Goal: Information Seeking & Learning: Stay updated

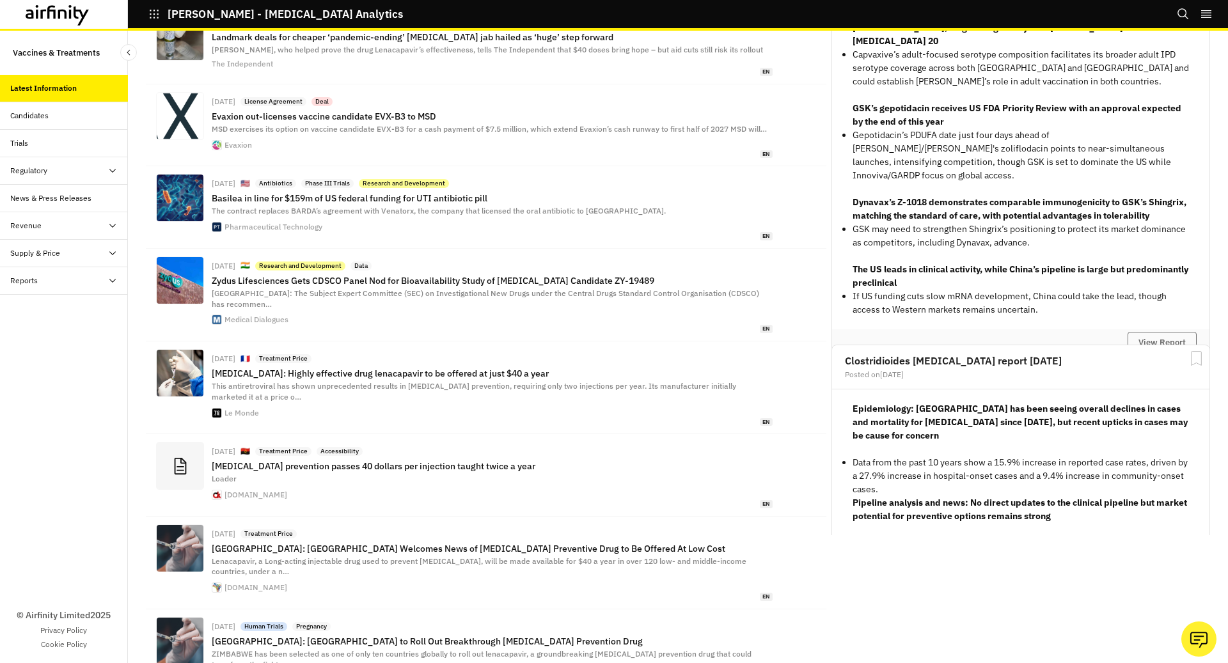
scroll to position [53, 0]
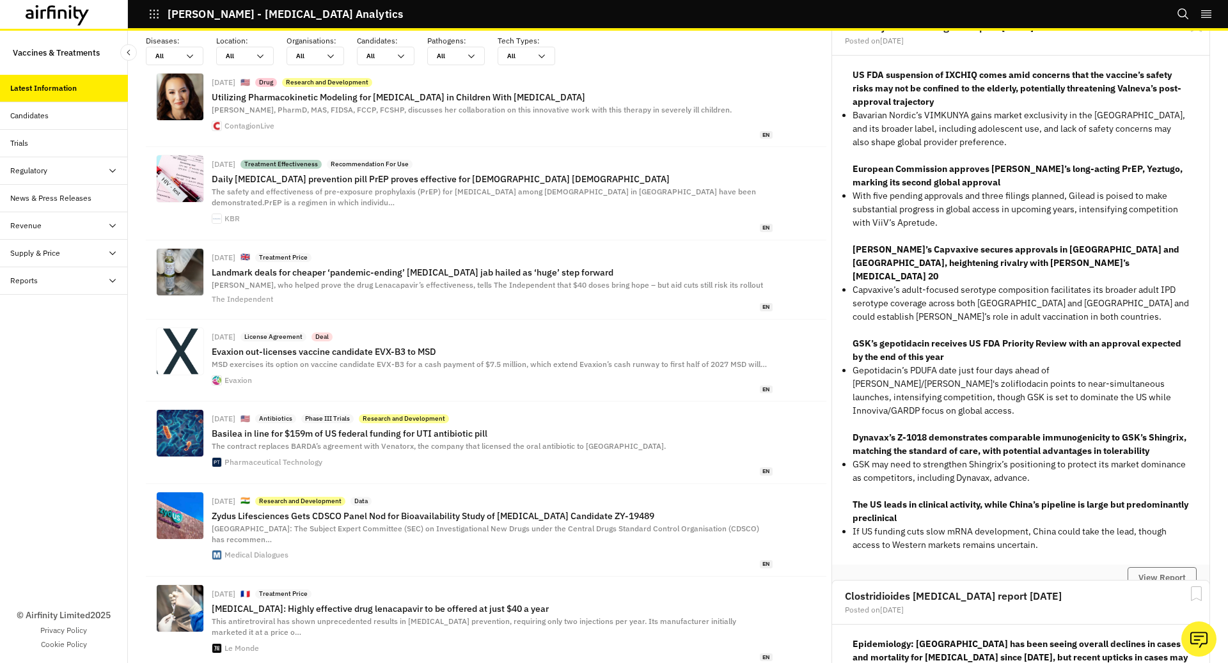
click at [158, 23] on button "IDA - Infectious Disease Analytics" at bounding box center [275, 14] width 255 height 22
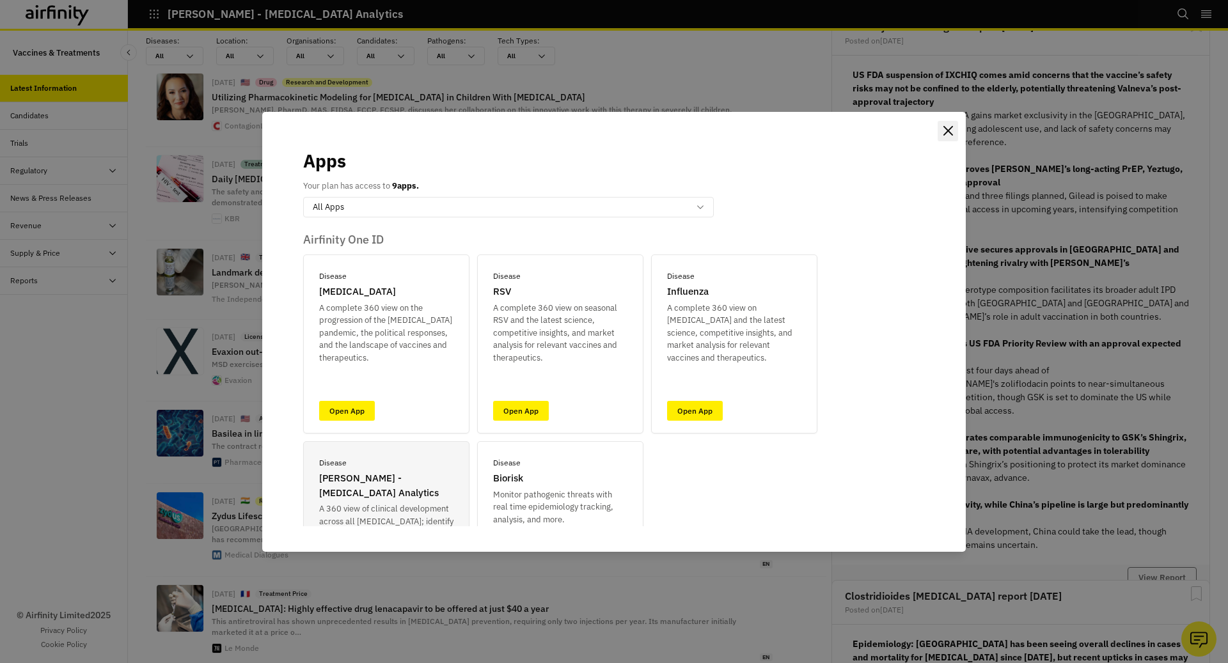
click at [951, 126] on icon "Close" at bounding box center [948, 131] width 10 height 10
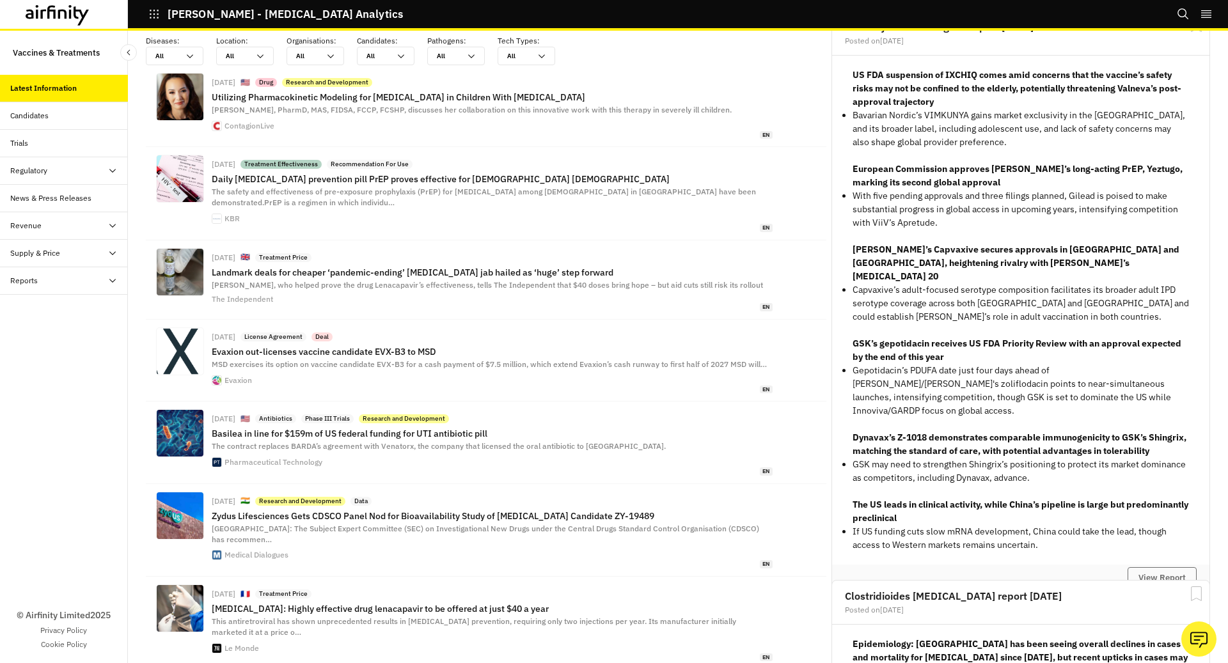
click at [91, 101] on div "Latest Information" at bounding box center [64, 88] width 128 height 27
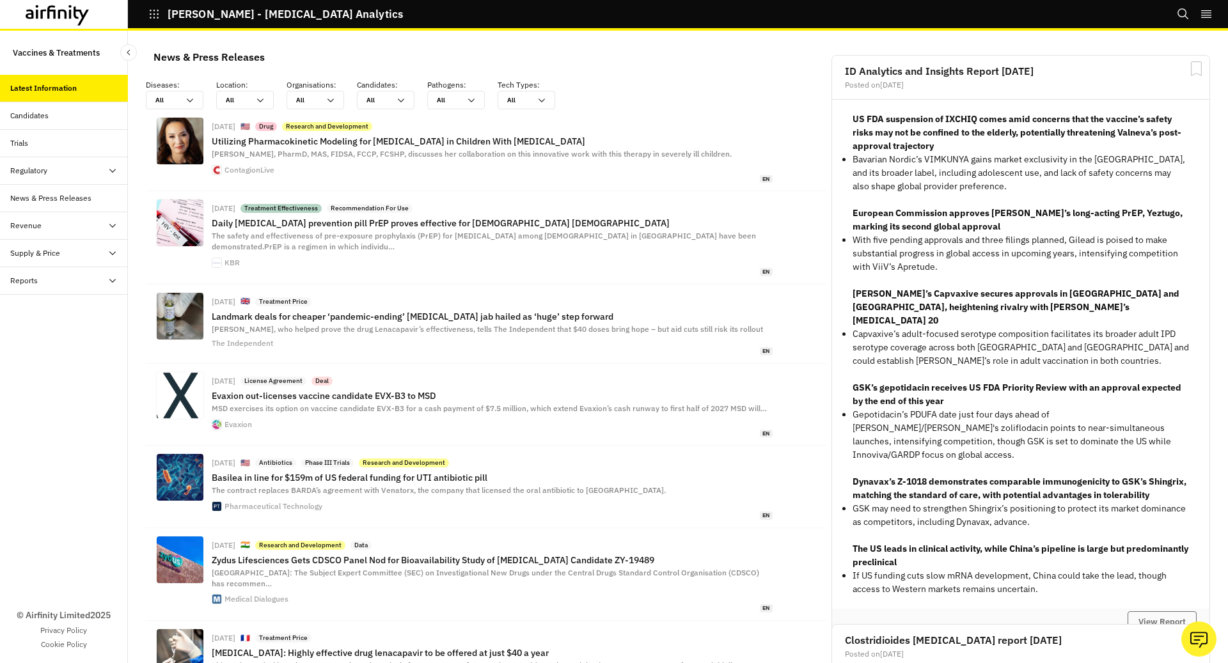
click at [158, 14] on icon "button" at bounding box center [154, 14] width 9 height 9
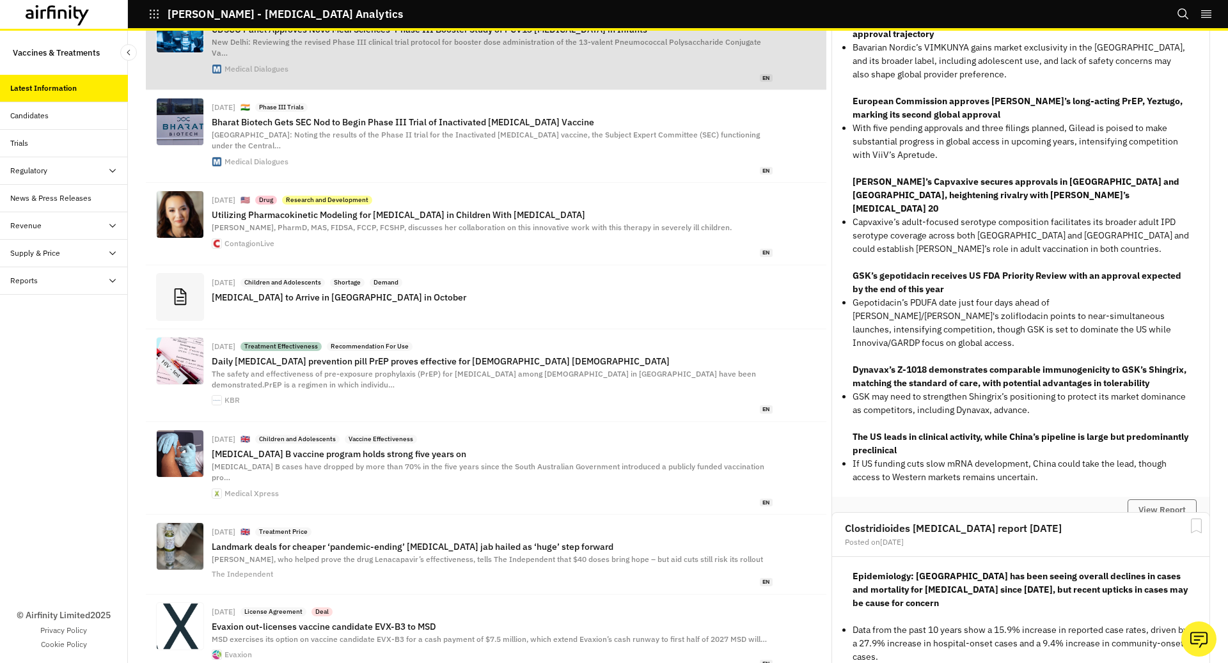
scroll to position [325, 0]
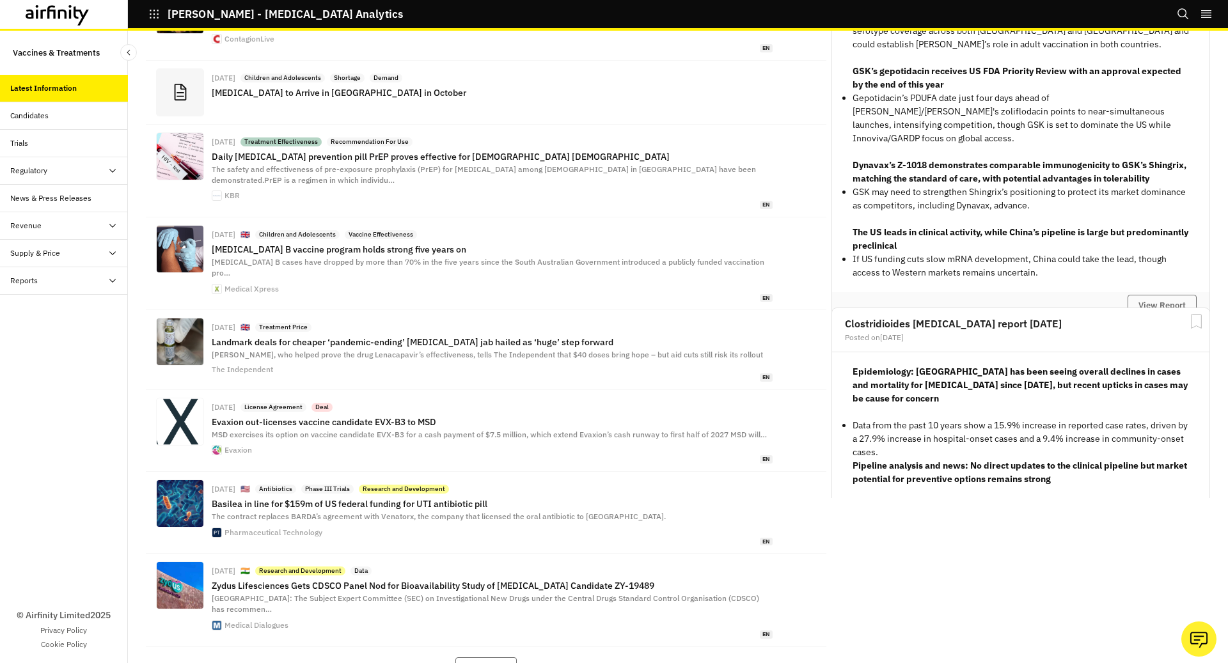
click at [162, 19] on button "[PERSON_NAME] - [MEDICAL_DATA] Analytics" at bounding box center [275, 14] width 255 height 22
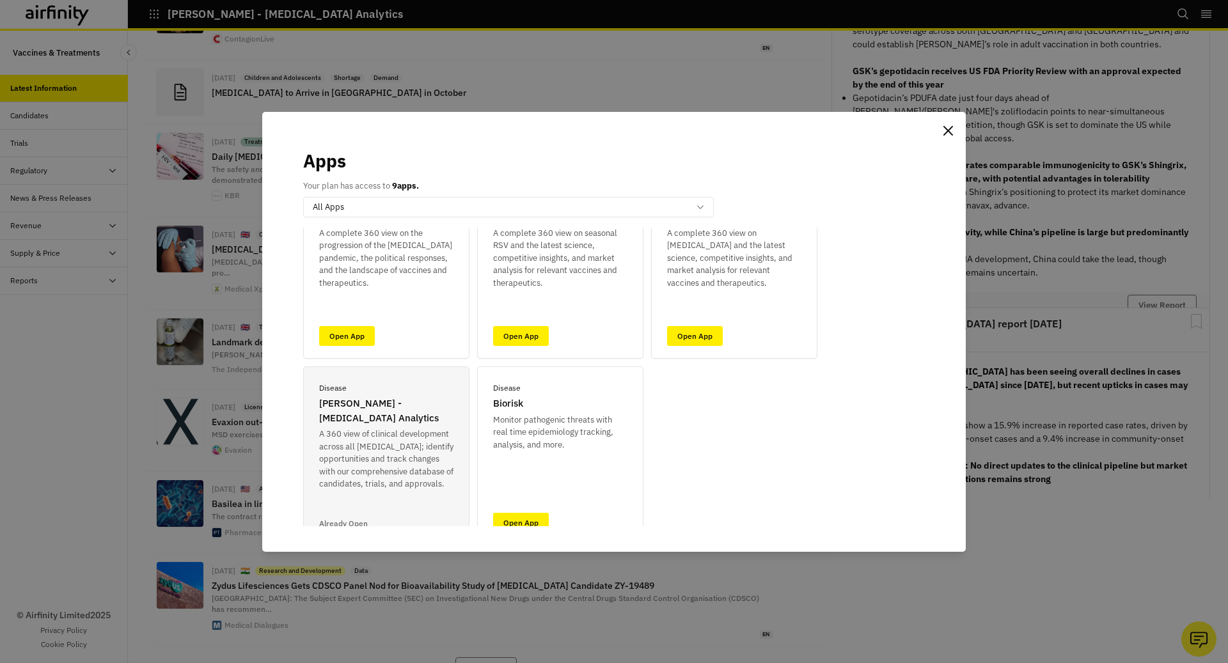
scroll to position [128, 0]
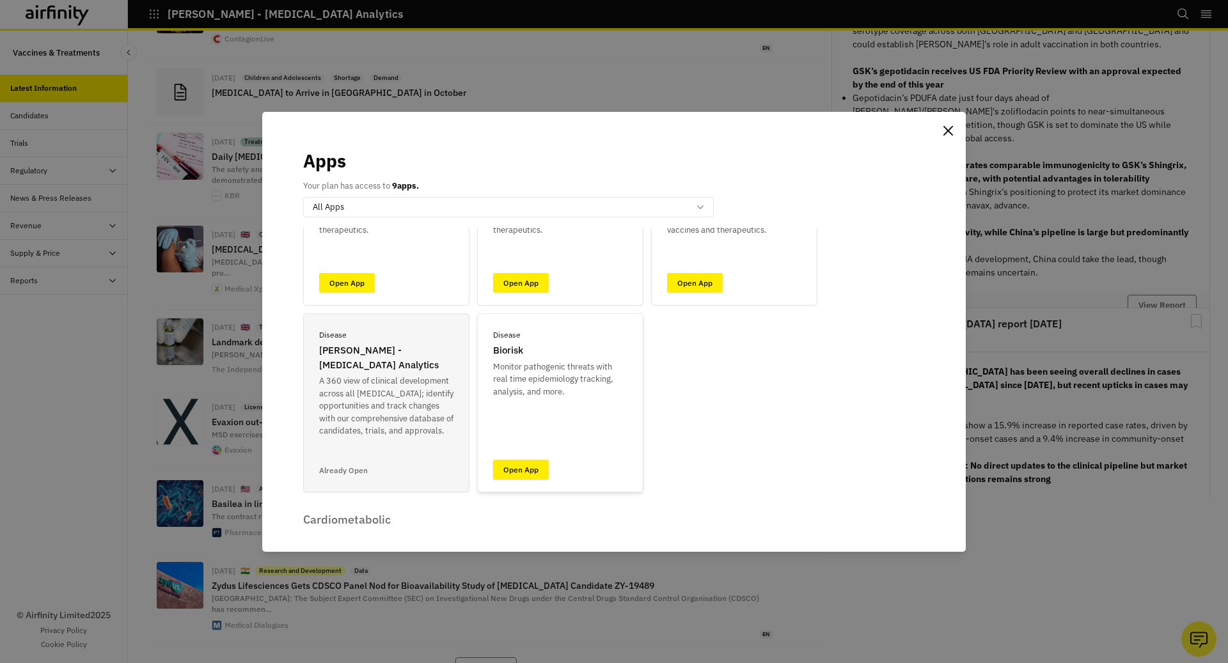
click at [523, 466] on link "Open App" at bounding box center [521, 470] width 56 height 20
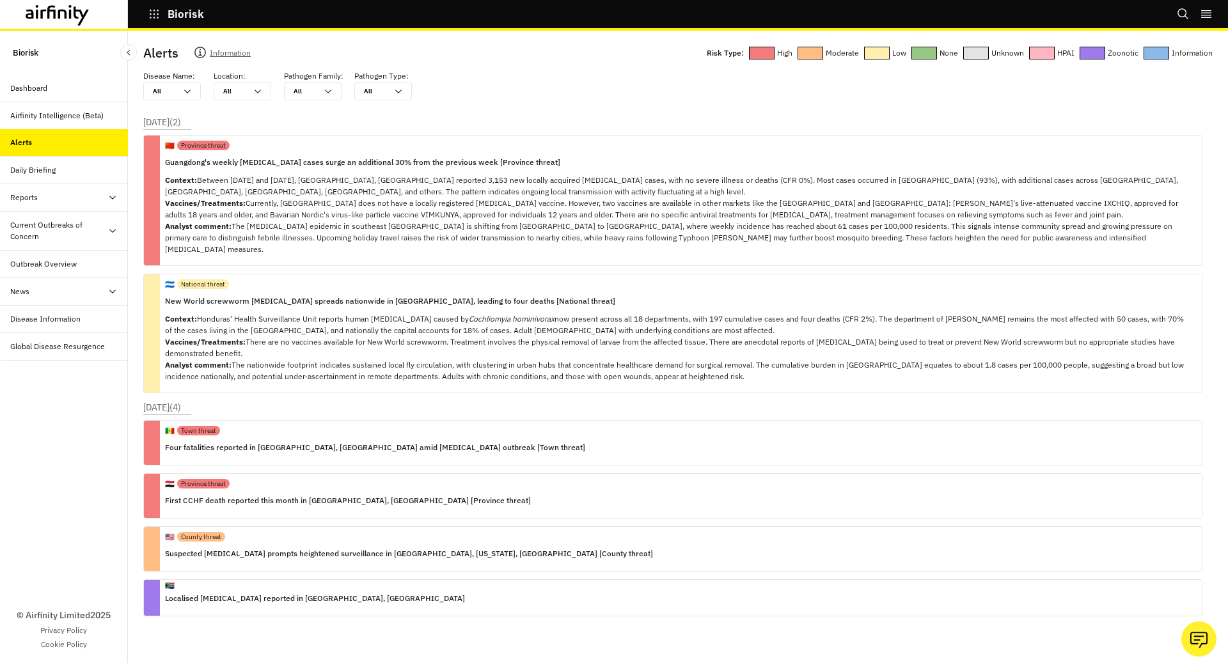
click at [67, 161] on div "Daily Briefing" at bounding box center [64, 170] width 128 height 27
